Goal: Task Accomplishment & Management: Use online tool/utility

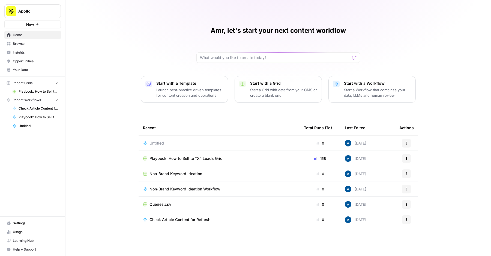
click at [176, 141] on div "Untitled" at bounding box center [219, 142] width 152 height 5
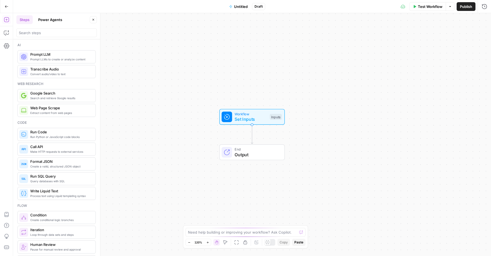
click at [251, 121] on span "Set Inputs" at bounding box center [251, 119] width 32 height 7
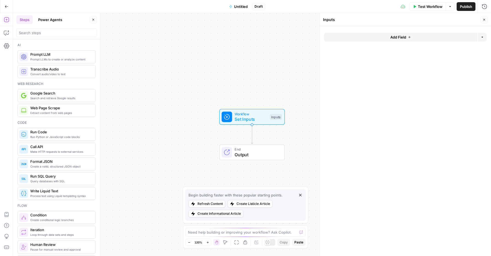
click at [283, 35] on button "Add Field" at bounding box center [400, 37] width 153 height 9
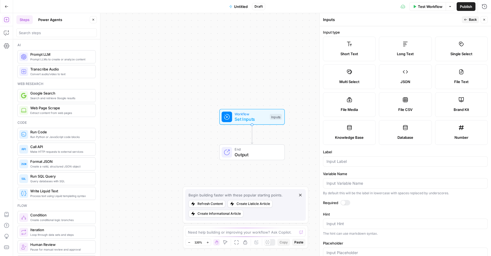
click at [283, 104] on label "Brand Kit" at bounding box center [461, 104] width 53 height 25
click at [283, 169] on form "Input type Short Text Long Text Single Select Multi Select JSON File Text File …" at bounding box center [405, 140] width 171 height 229
click at [11, 33] on div "Add Steps Copilot Settings AirOps Academy Help Give Feedback Shortcuts" at bounding box center [6, 134] width 13 height 242
click at [5, 33] on icon "button" at bounding box center [5, 33] width 1 height 0
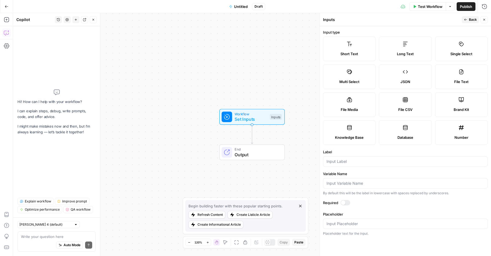
click at [45, 237] on textarea at bounding box center [56, 235] width 71 height 5
type textarea "hows it going"
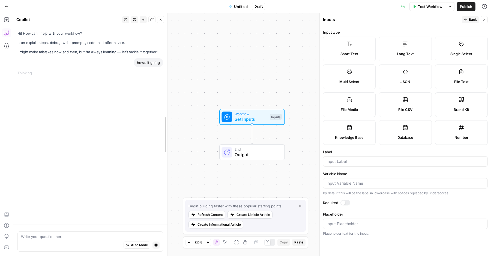
drag, startPoint x: 98, startPoint y: 113, endPoint x: 165, endPoint y: 113, distance: 67.4
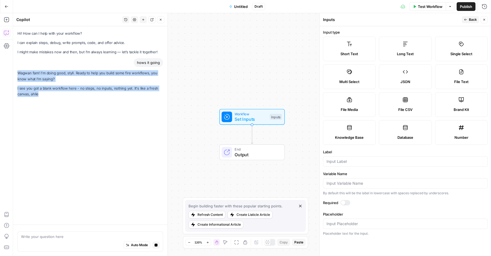
drag, startPoint x: 17, startPoint y: 71, endPoint x: 65, endPoint y: 92, distance: 52.8
click at [65, 92] on div "Hi! How can I help with your workflow? I can explain steps, debug, write prompt…" at bounding box center [90, 125] width 154 height 198
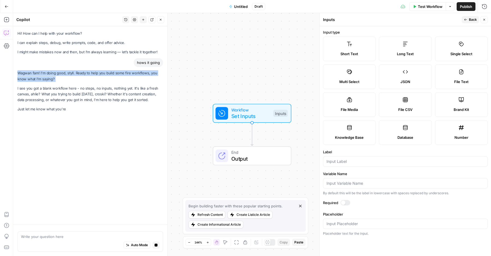
click at [51, 83] on div "Wagwan fam! I'm doing good, styll. Ready to help you build some fire workflows,…" at bounding box center [90, 91] width 146 height 42
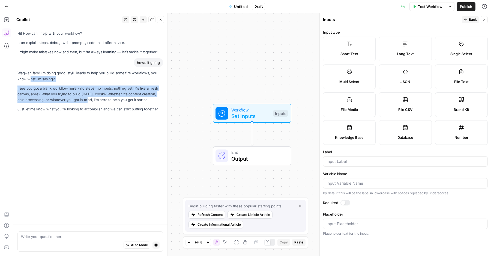
drag, startPoint x: 29, startPoint y: 79, endPoint x: 81, endPoint y: 99, distance: 55.3
click at [81, 99] on div "Wagwan fam! I'm doing good, styll. Ready to help you build some fire workflows,…" at bounding box center [90, 91] width 146 height 42
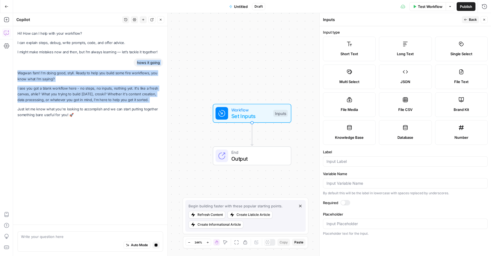
drag, startPoint x: 68, startPoint y: 81, endPoint x: 31, endPoint y: 62, distance: 41.5
click at [31, 62] on div "Hi! How can I help with your workflow? I can explain steps, debug, write prompt…" at bounding box center [90, 125] width 154 height 198
click at [45, 70] on p "Wagwan fam! I'm doing good, styll. Ready to help you build some fire workflows,…" at bounding box center [90, 75] width 146 height 11
drag, startPoint x: 40, startPoint y: 62, endPoint x: 104, endPoint y: 110, distance: 80.3
click at [104, 110] on div "Hi! How can I help with your workflow? I can explain steps, debug, write prompt…" at bounding box center [90, 125] width 154 height 198
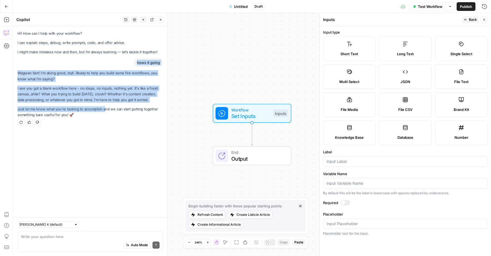
click at [89, 107] on p "Just let me know what you're looking to accomplish and we can start putting tog…" at bounding box center [90, 111] width 146 height 11
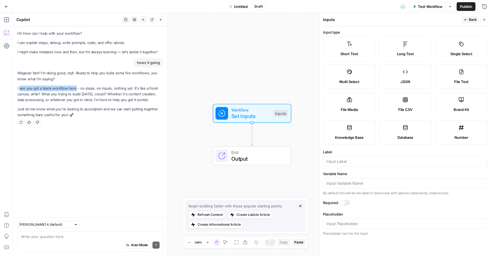
drag, startPoint x: 38, startPoint y: 88, endPoint x: 74, endPoint y: 88, distance: 36.6
click at [74, 88] on p "I see you got a blank workflow here - no steps, no inputs, nothing yet. It's li…" at bounding box center [90, 93] width 146 height 17
click at [86, 88] on p "I see you got a blank workflow here - no steps, no inputs, nothing yet. It's li…" at bounding box center [90, 93] width 146 height 17
drag, startPoint x: 78, startPoint y: 88, endPoint x: 114, endPoint y: 88, distance: 36.0
click at [114, 88] on p "I see you got a blank workflow here - no steps, no inputs, nothing yet. It's li…" at bounding box center [90, 93] width 146 height 17
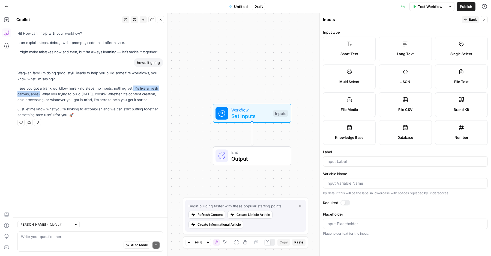
drag, startPoint x: 130, startPoint y: 89, endPoint x: 40, endPoint y: 94, distance: 89.9
click at [40, 94] on p "I see you got a blank workflow here - no steps, no inputs, nothing yet. It's li…" at bounding box center [90, 93] width 146 height 17
drag, startPoint x: 93, startPoint y: 94, endPoint x: 102, endPoint y: 94, distance: 8.7
click at [102, 94] on p "I see you got a blank workflow here - no steps, no inputs, nothing yet. It's li…" at bounding box center [90, 93] width 146 height 17
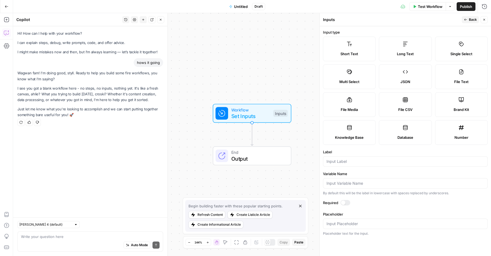
click at [131, 111] on p "Just let me know what you're looking to accomplish and we can start putting tog…" at bounding box center [90, 111] width 146 height 11
